Goal: Check status: Check status

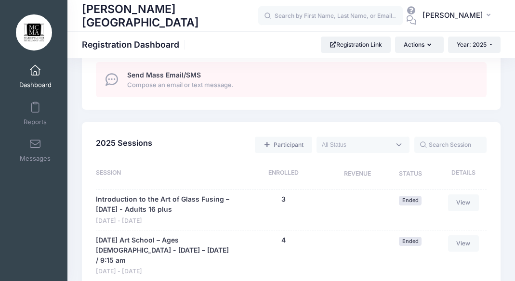
scroll to position [631, 0]
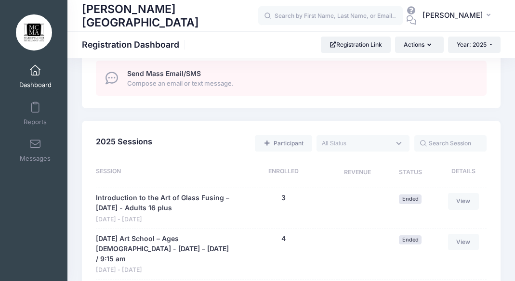
click at [397, 144] on span at bounding box center [363, 143] width 93 height 16
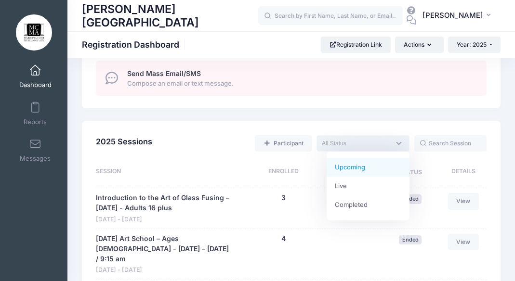
select select "future"
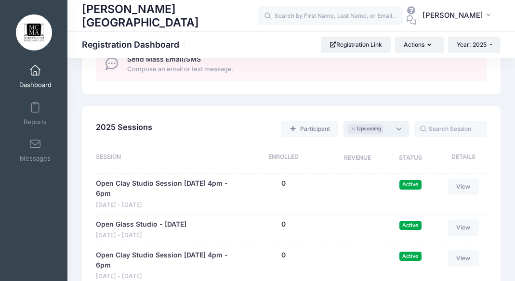
scroll to position [648, 0]
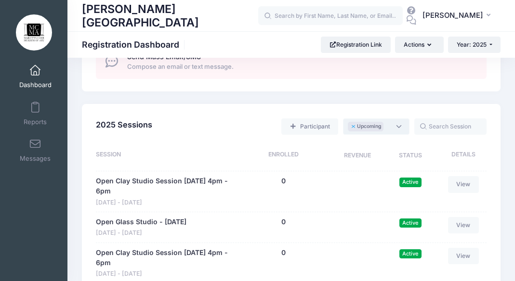
click at [355, 128] on button "×" at bounding box center [354, 126] width 6 height 3
select select
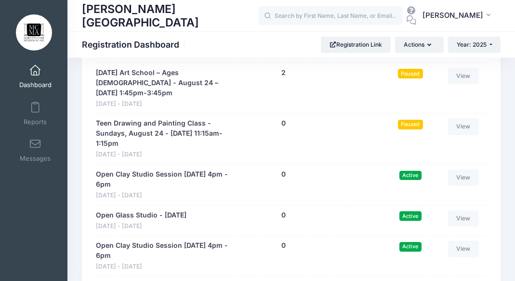
scroll to position [7918, 0]
click at [462, 84] on link "View" at bounding box center [463, 75] width 31 height 16
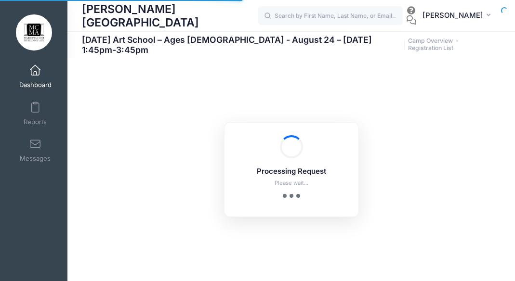
select select "10"
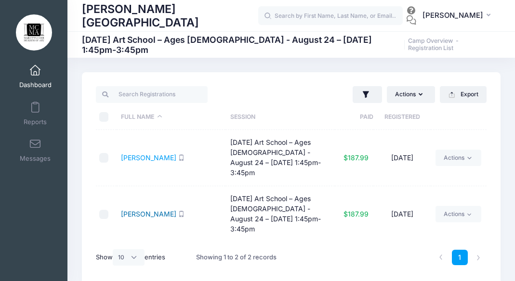
click at [147, 210] on link "[PERSON_NAME]" at bounding box center [148, 214] width 55 height 8
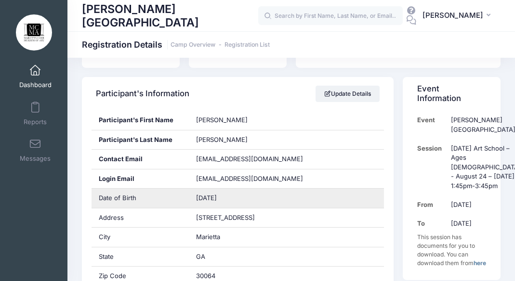
scroll to position [178, 0]
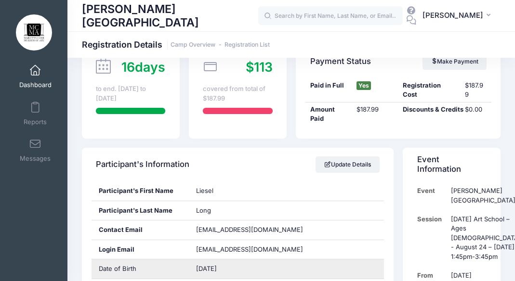
scroll to position [80, 0]
